Goal: Task Accomplishment & Management: Use online tool/utility

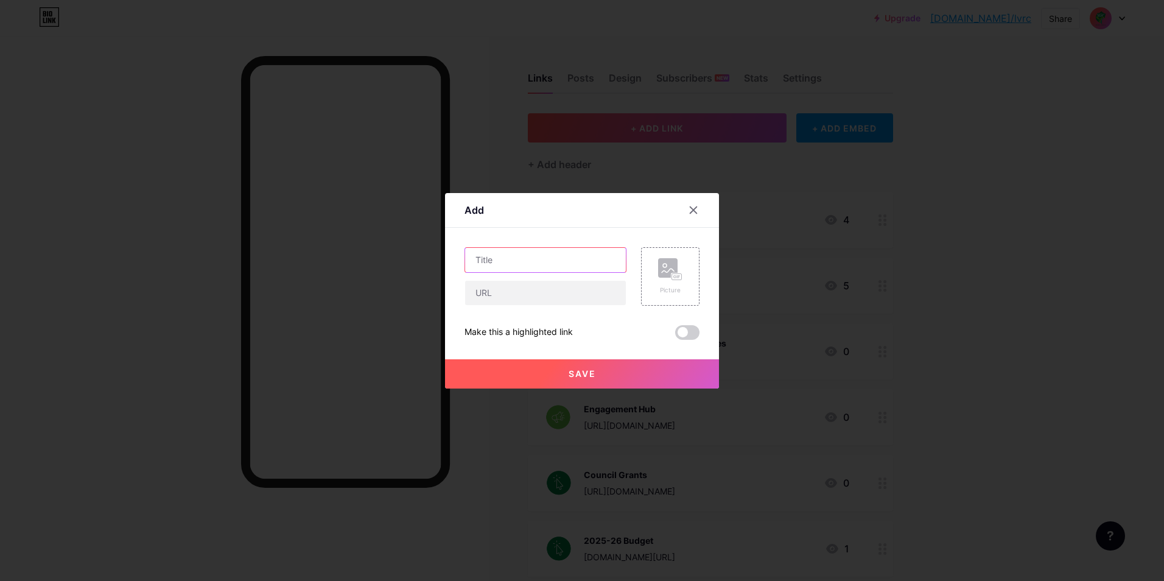
click at [516, 262] on input "text" at bounding box center [545, 260] width 161 height 24
type input "[DATE] Award Nominations"
click at [509, 295] on input "text" at bounding box center [545, 293] width 161 height 24
click at [572, 284] on input "text" at bounding box center [545, 293] width 161 height 24
paste input "[URL][DOMAIN_NAME]"
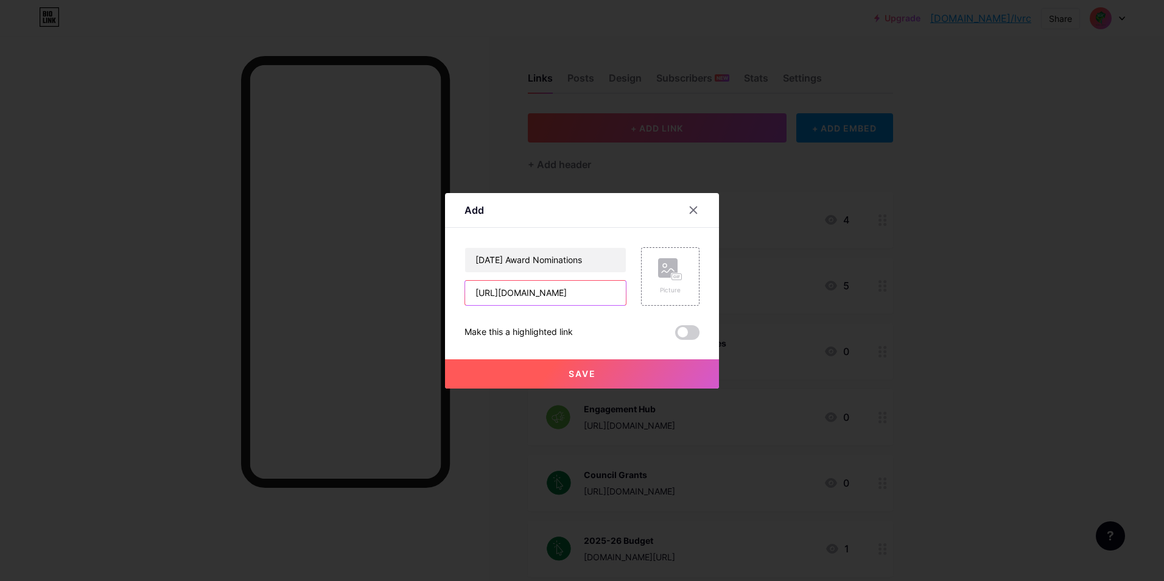
scroll to position [0, 73]
type input "[URL][DOMAIN_NAME]"
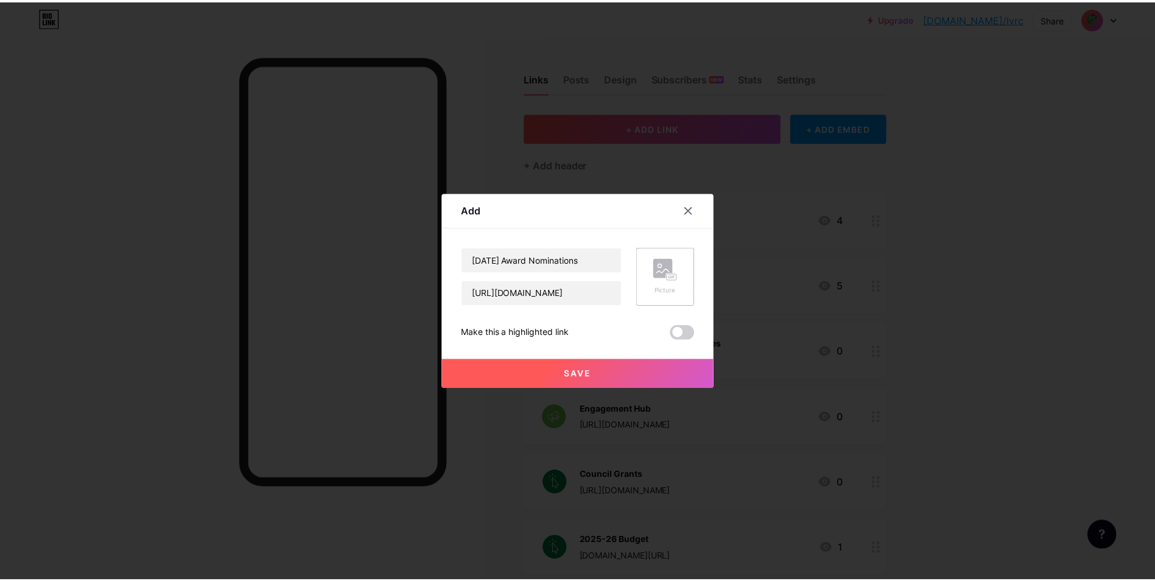
scroll to position [0, 0]
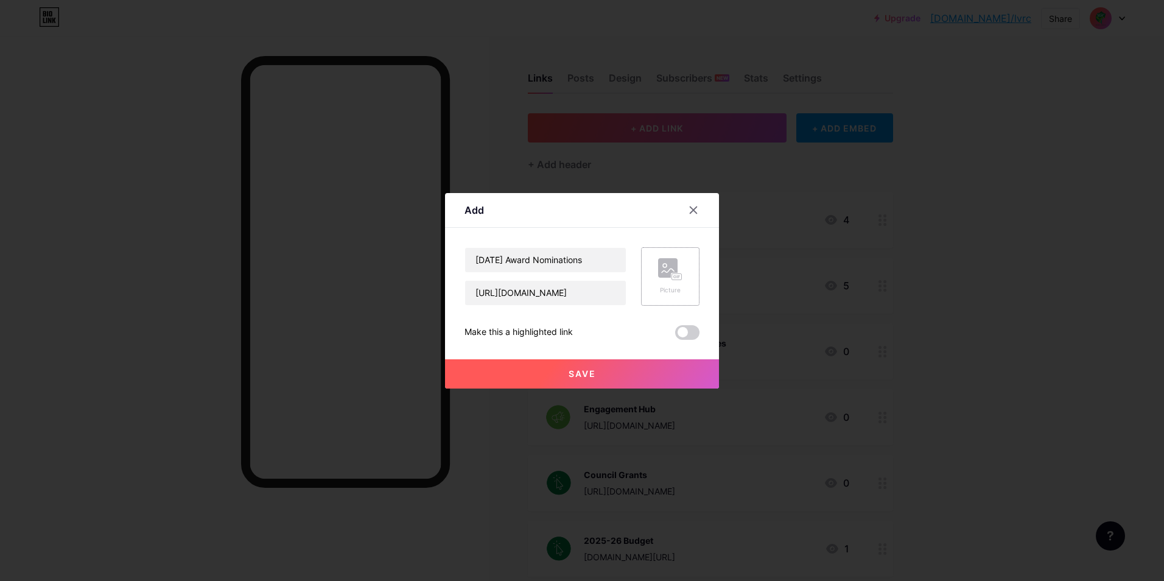
click at [660, 265] on rect at bounding box center [667, 267] width 19 height 19
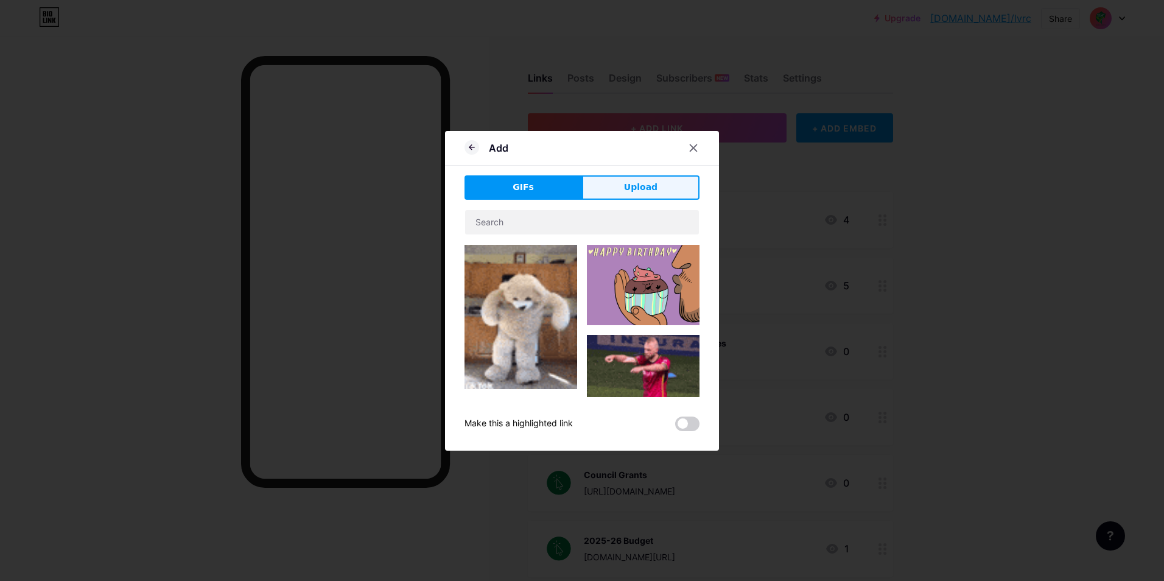
click at [632, 183] on span "Upload" at bounding box center [640, 187] width 33 height 13
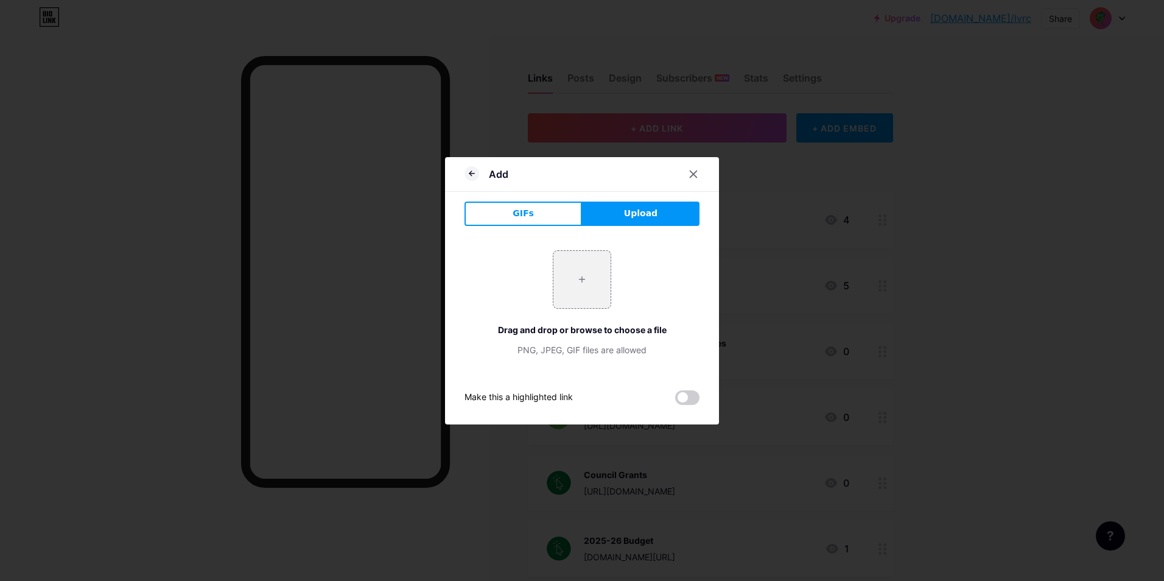
click at [656, 215] on button "Upload" at bounding box center [640, 213] width 117 height 24
click at [581, 284] on input "file" at bounding box center [581, 279] width 57 height 57
type input "C:\fakepath\Council Website_Council Website.png"
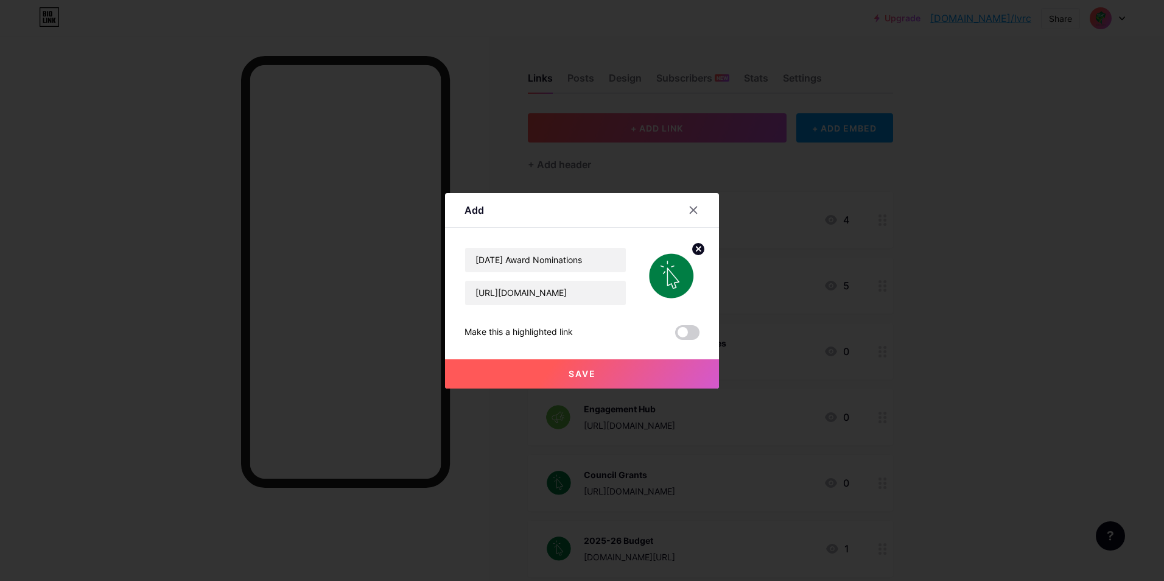
click at [675, 336] on span at bounding box center [687, 332] width 24 height 15
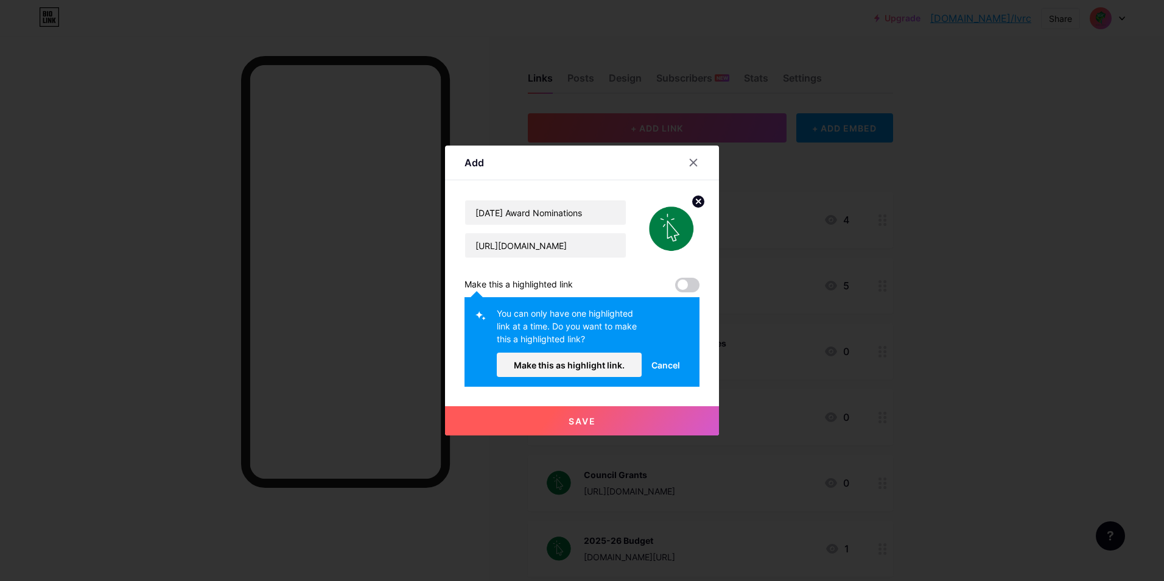
click at [678, 276] on div "[DATE] Award Nominations [URL][DOMAIN_NAME] Make this a highlighted link You ca…" at bounding box center [581, 293] width 235 height 187
click at [676, 290] on span at bounding box center [687, 285] width 24 height 15
click at [662, 414] on button "Save" at bounding box center [582, 420] width 274 height 29
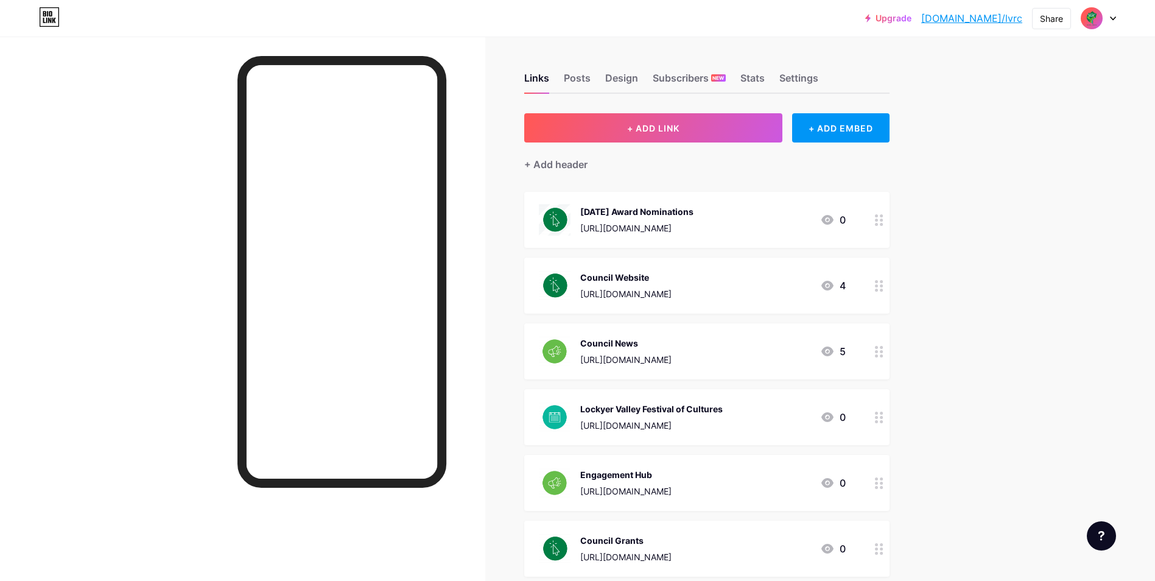
click at [877, 424] on div at bounding box center [879, 417] width 21 height 56
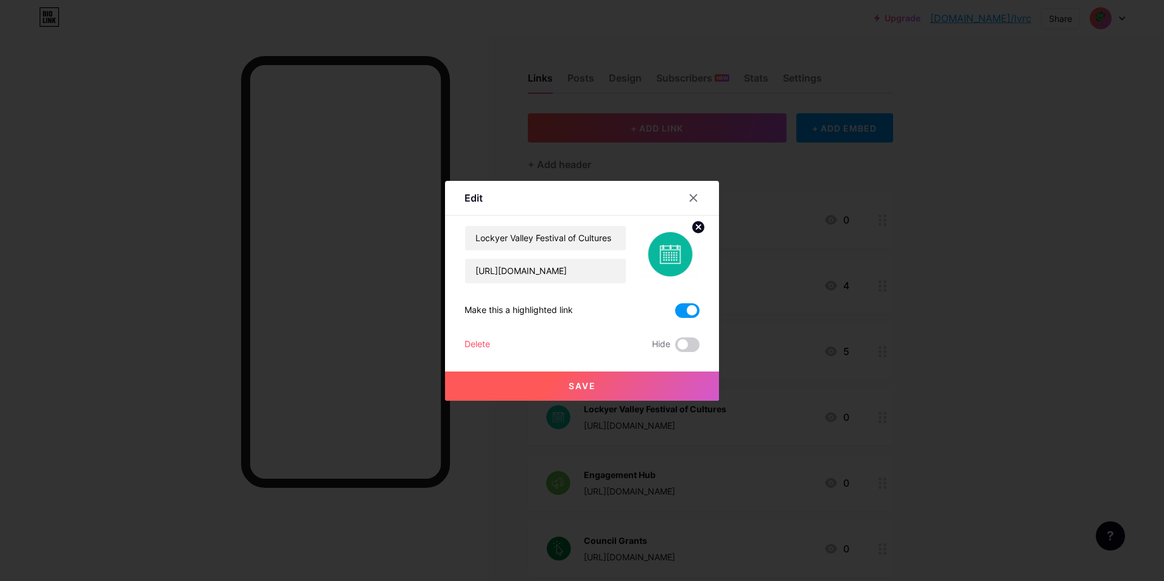
click at [466, 340] on div "Delete" at bounding box center [477, 344] width 26 height 15
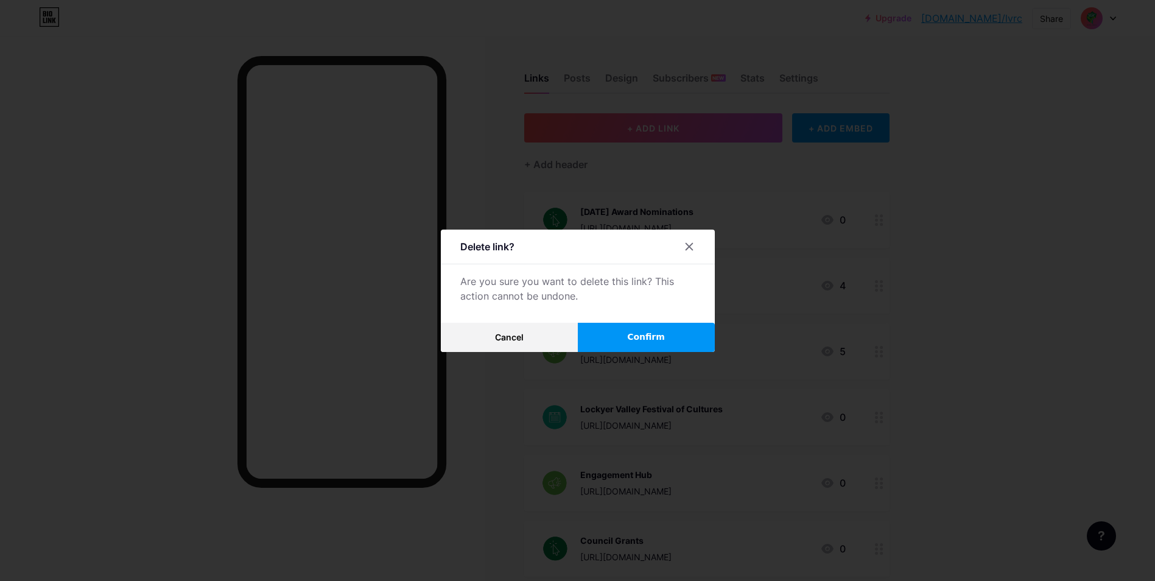
click at [668, 335] on button "Confirm" at bounding box center [646, 337] width 137 height 29
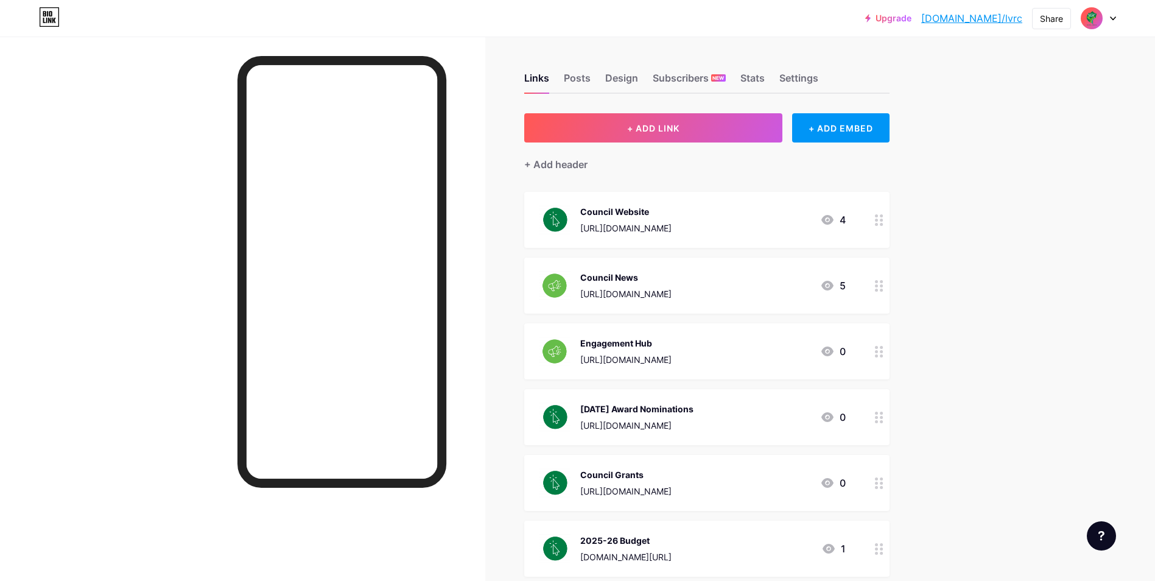
click at [878, 420] on circle at bounding box center [876, 421] width 3 height 3
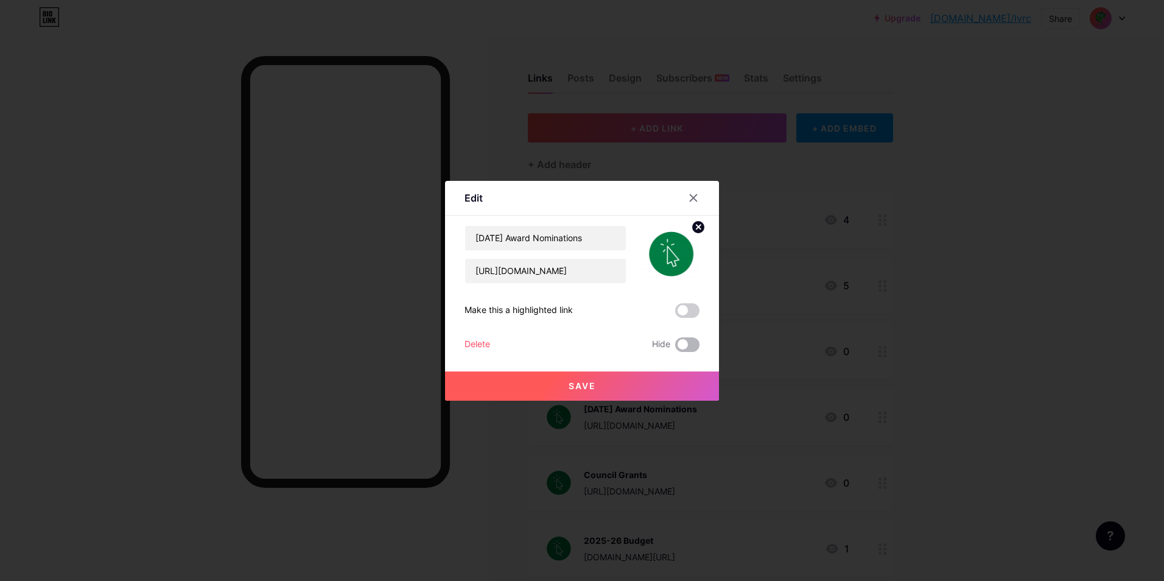
click at [678, 348] on span at bounding box center [687, 344] width 24 height 15
click at [675, 348] on input "checkbox" at bounding box center [675, 348] width 0 height 0
click at [669, 379] on button "Save" at bounding box center [582, 385] width 274 height 29
click at [682, 342] on span at bounding box center [687, 344] width 24 height 15
click at [675, 348] on input "checkbox" at bounding box center [675, 348] width 0 height 0
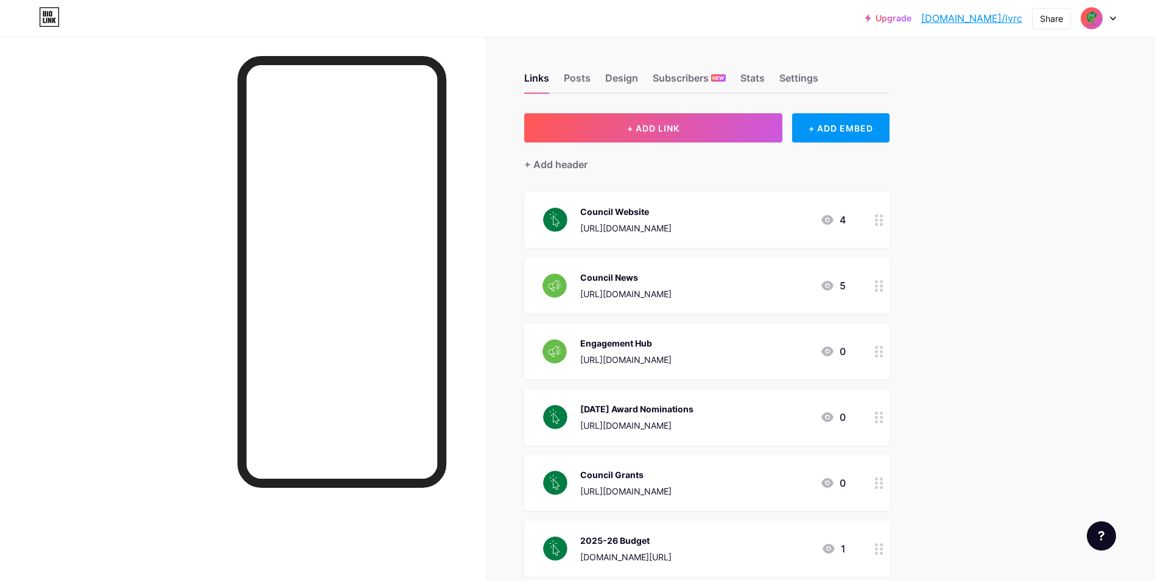
click at [875, 422] on div at bounding box center [879, 417] width 21 height 56
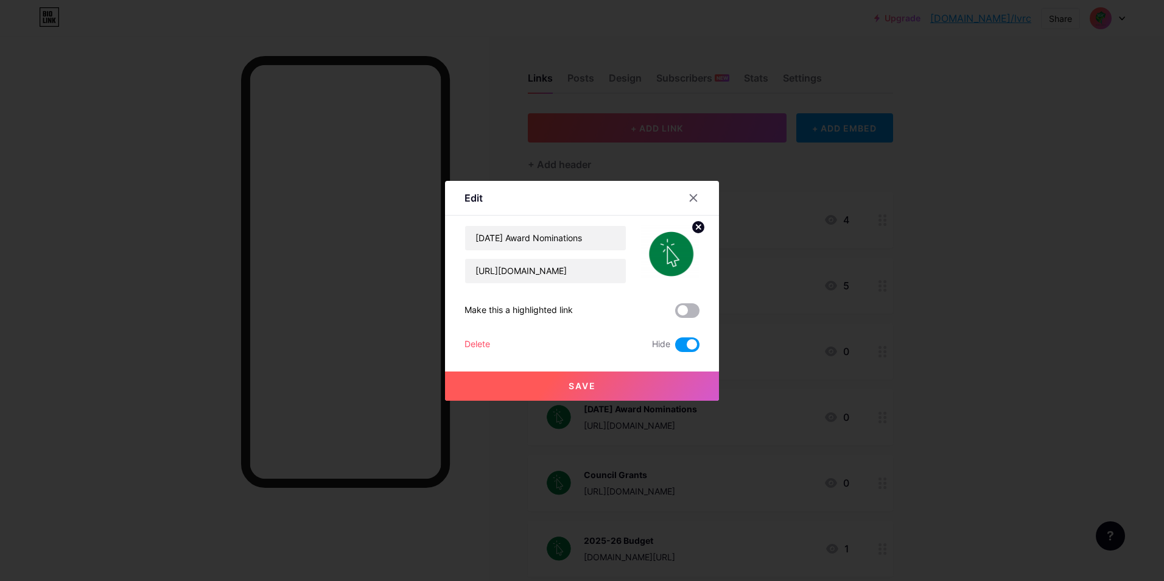
drag, startPoint x: 683, startPoint y: 310, endPoint x: 690, endPoint y: 326, distance: 18.0
click at [682, 310] on span at bounding box center [687, 310] width 24 height 15
click at [675, 314] on input "checkbox" at bounding box center [675, 314] width 0 height 0
click at [687, 342] on span at bounding box center [687, 344] width 24 height 15
click at [675, 348] on input "checkbox" at bounding box center [675, 348] width 0 height 0
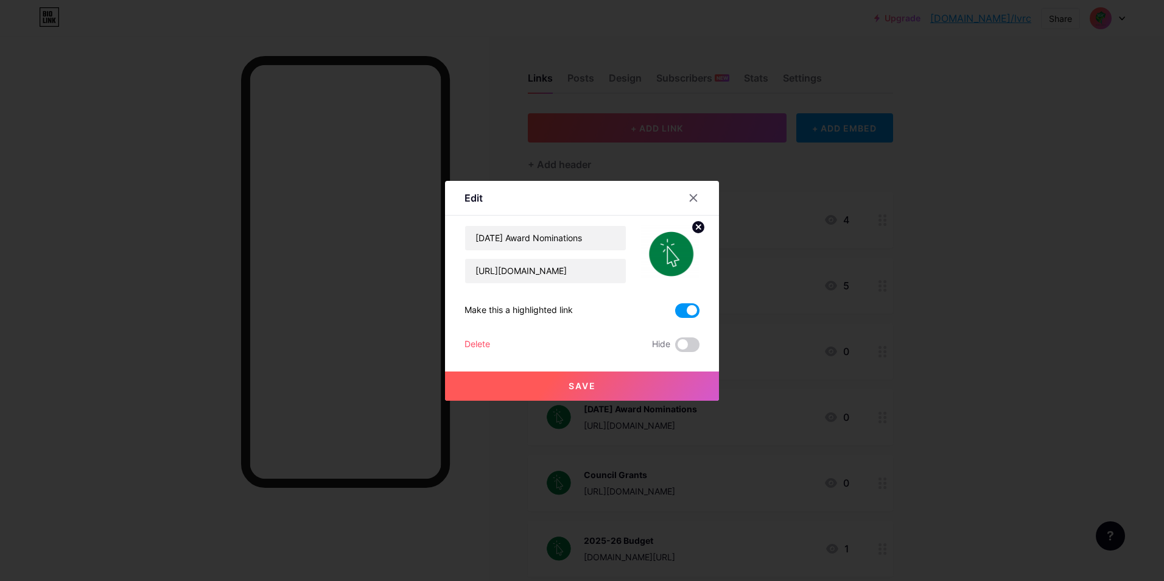
click at [667, 382] on button "Save" at bounding box center [582, 385] width 274 height 29
